Goal: Check status: Check status

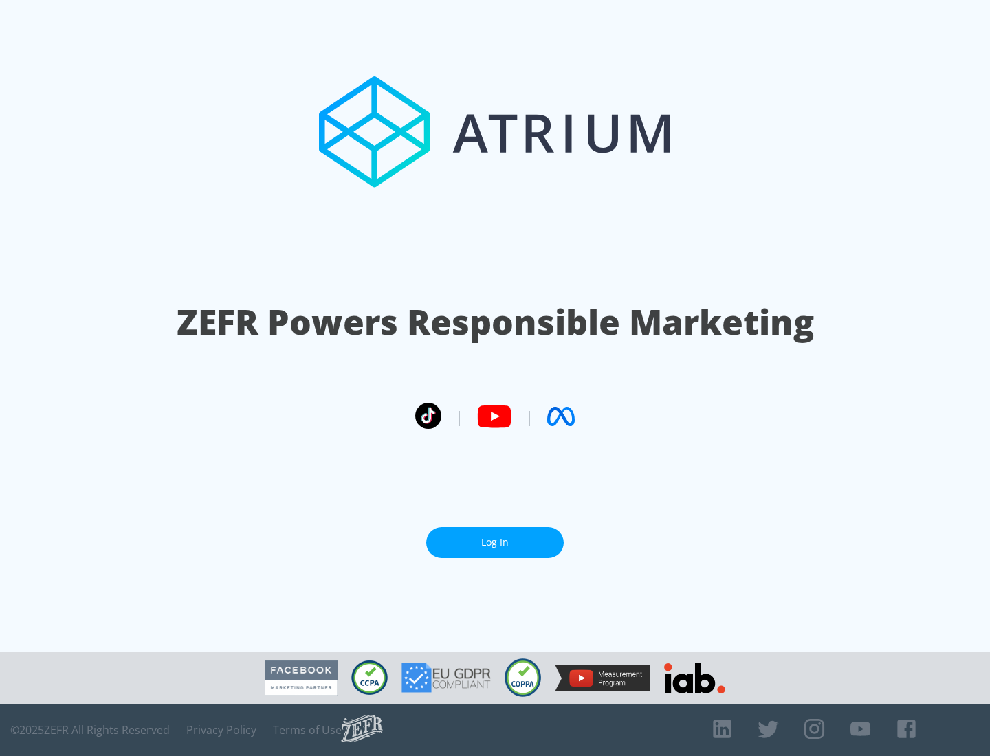
click at [495, 542] on link "Log In" at bounding box center [494, 542] width 137 height 31
